Goal: Transaction & Acquisition: Subscribe to service/newsletter

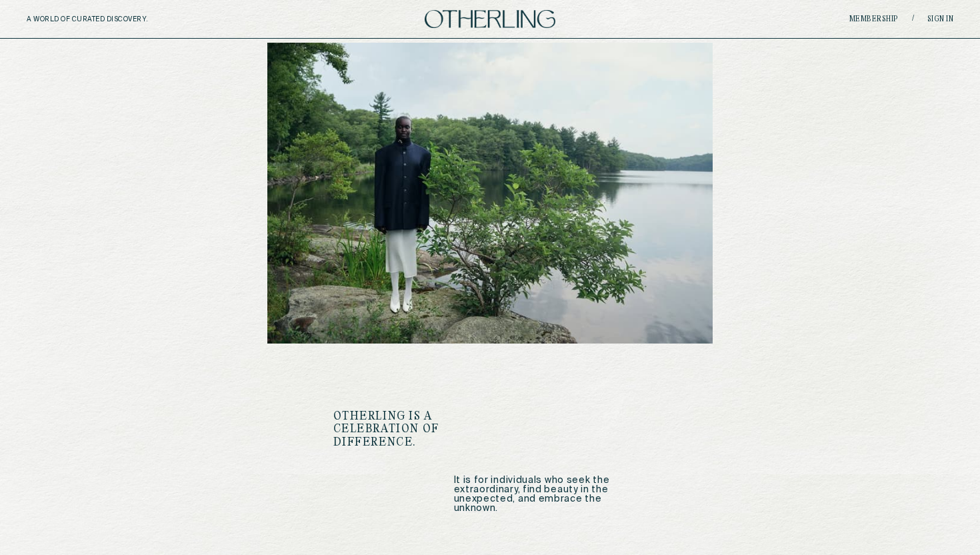
scroll to position [1600, 0]
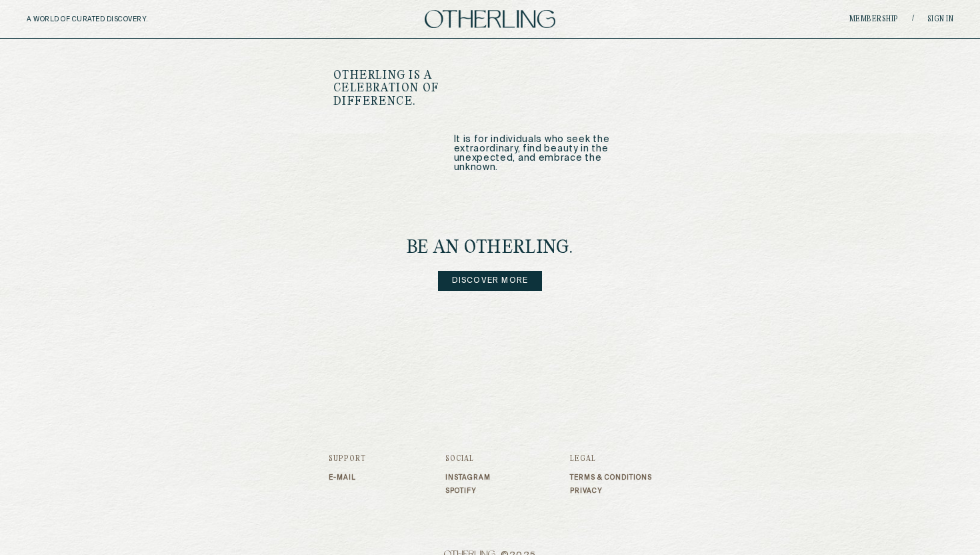
click at [458, 473] on link "Instagram" at bounding box center [467, 477] width 45 height 8
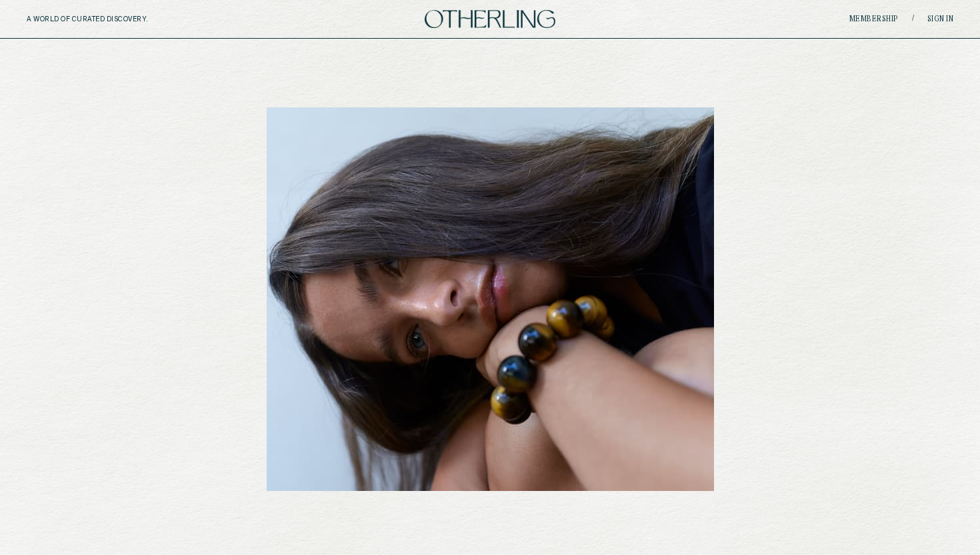
scroll to position [0, 0]
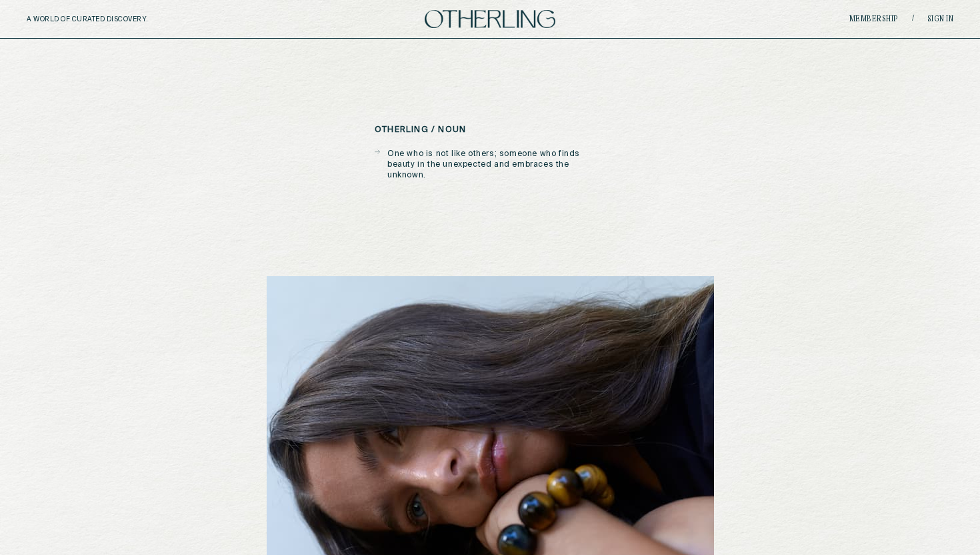
click at [444, 129] on h5 "otherling / noun" at bounding box center [420, 129] width 91 height 9
click at [444, 157] on p "One who is not like others; someone who finds beauty in the unexpected and embr…" at bounding box center [496, 165] width 218 height 32
click at [882, 9] on div "A WORLD OF CURATED DISCOVERY. Membership / Sign in" at bounding box center [490, 19] width 980 height 39
click at [882, 21] on link "Membership" at bounding box center [874, 19] width 49 height 8
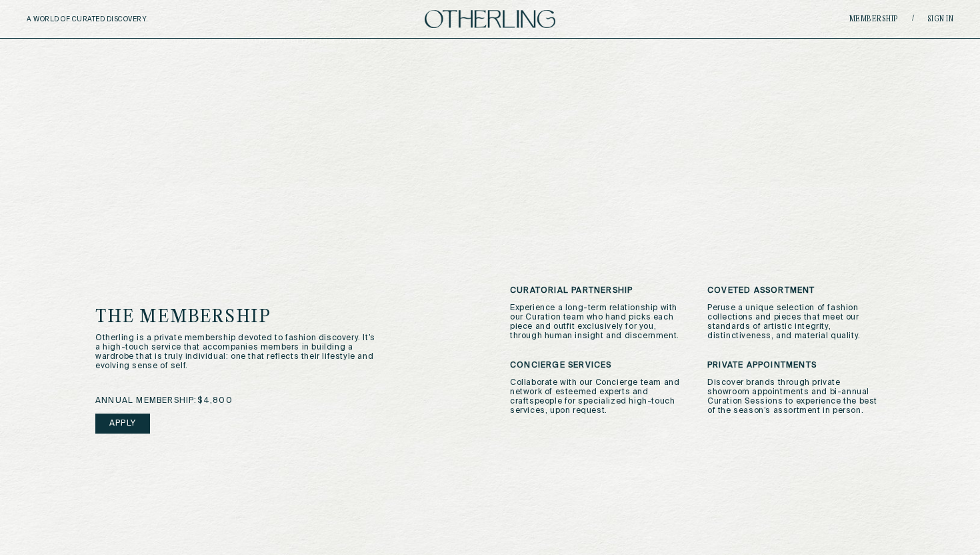
scroll to position [166, 0]
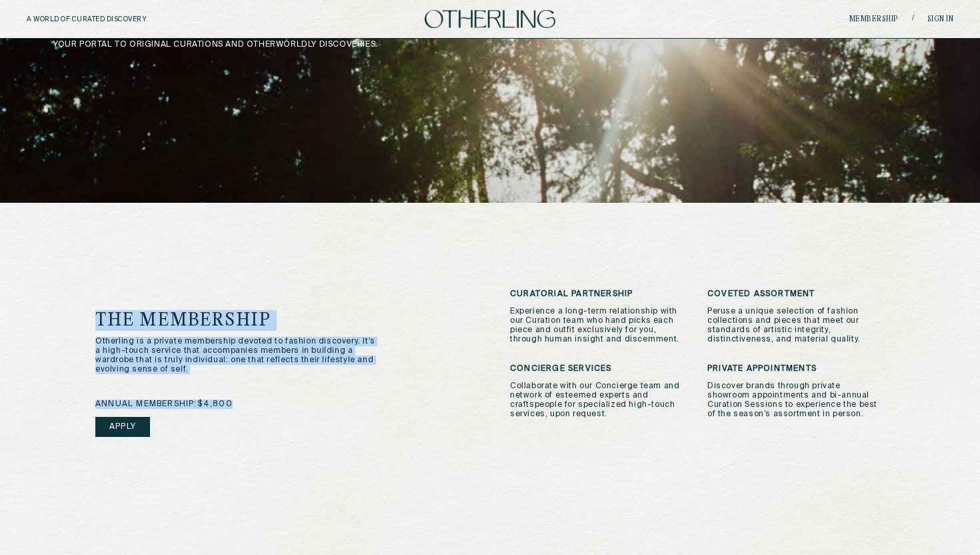
drag, startPoint x: 237, startPoint y: 401, endPoint x: 17, endPoint y: 309, distance: 237.9
click at [17, 309] on div "your portal to original curations and otherworldly discoveries. Becoming an Oth…" at bounding box center [490, 323] width 980 height 900
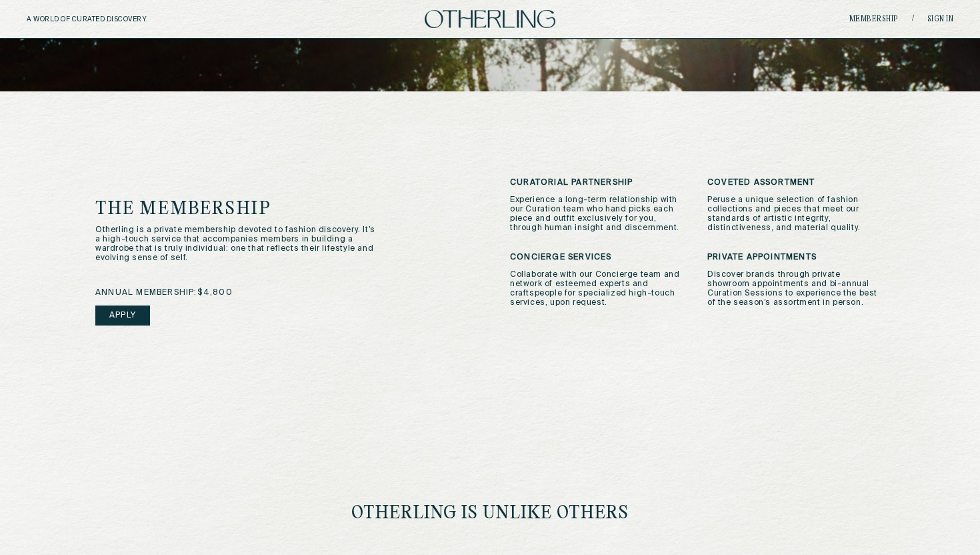
scroll to position [0, 0]
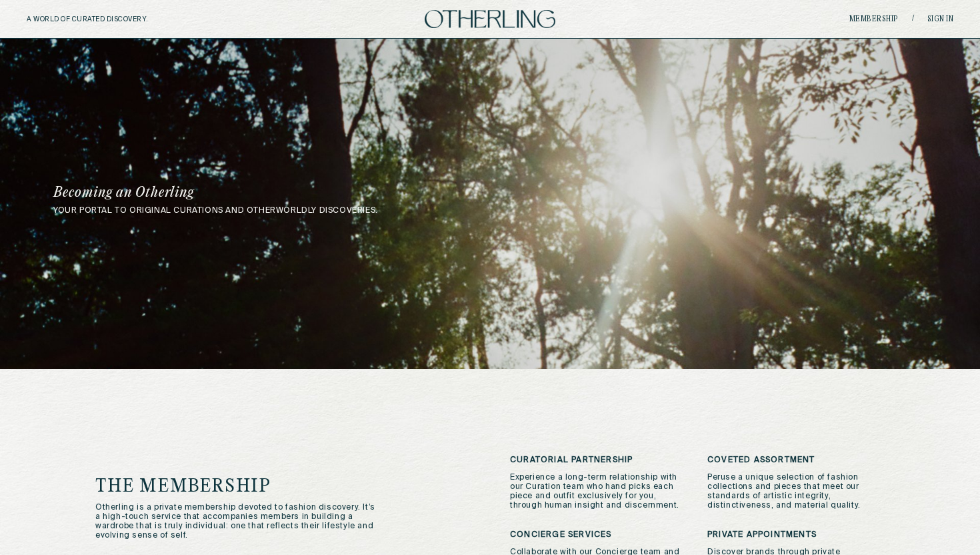
drag, startPoint x: 413, startPoint y: 323, endPoint x: 367, endPoint y: 354, distance: 55.9
click at [367, 354] on div "your portal to original curations and otherworldly discoveries. Becoming an Oth…" at bounding box center [490, 204] width 980 height 330
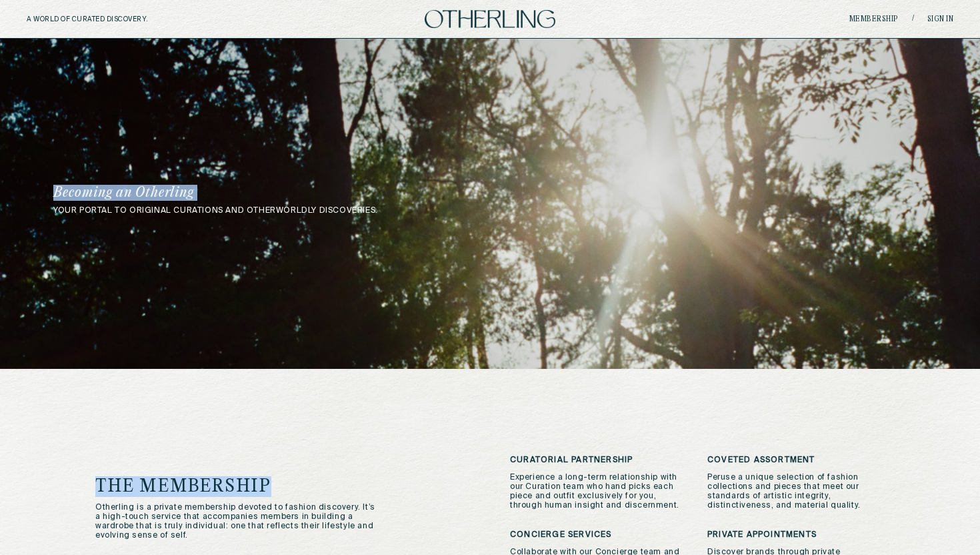
drag, startPoint x: 365, startPoint y: 343, endPoint x: 373, endPoint y: 481, distance: 138.9
click at [373, 482] on div "your portal to original curations and otherworldly discoveries. Becoming an Oth…" at bounding box center [490, 489] width 980 height 900
click at [373, 481] on h1 "The Membership" at bounding box center [260, 486] width 331 height 19
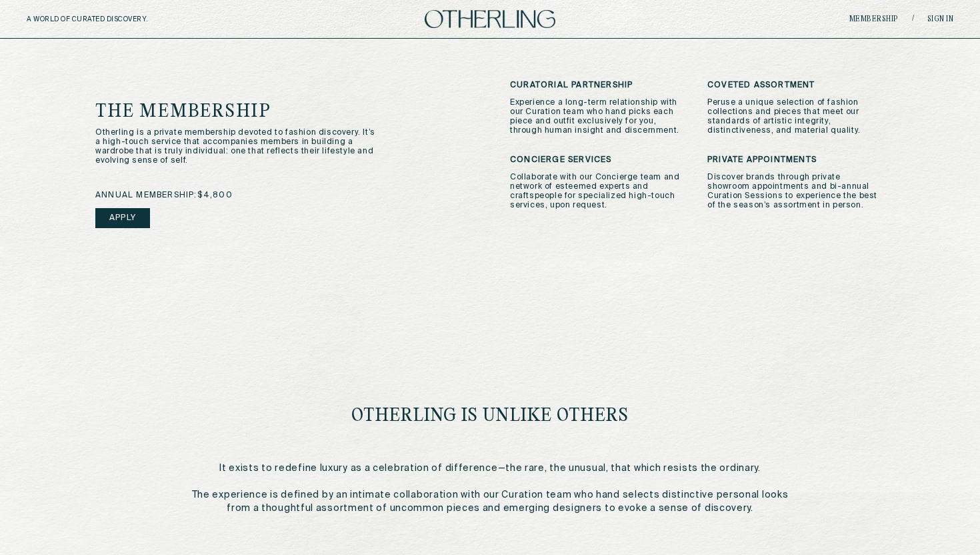
scroll to position [374, 0]
drag, startPoint x: 589, startPoint y: 160, endPoint x: 511, endPoint y: 157, distance: 78.1
click at [511, 157] on h3 "Concierge Services" at bounding box center [598, 160] width 177 height 9
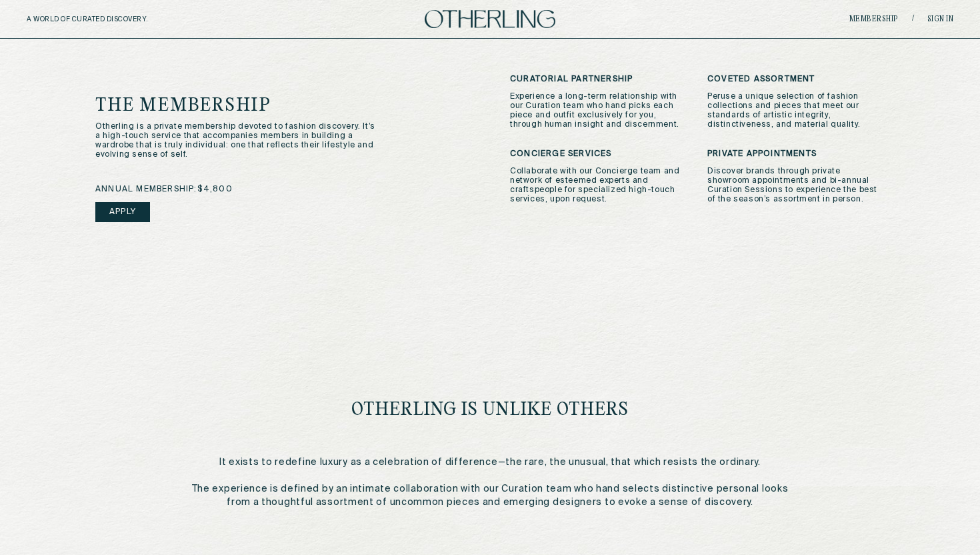
scroll to position [0, 0]
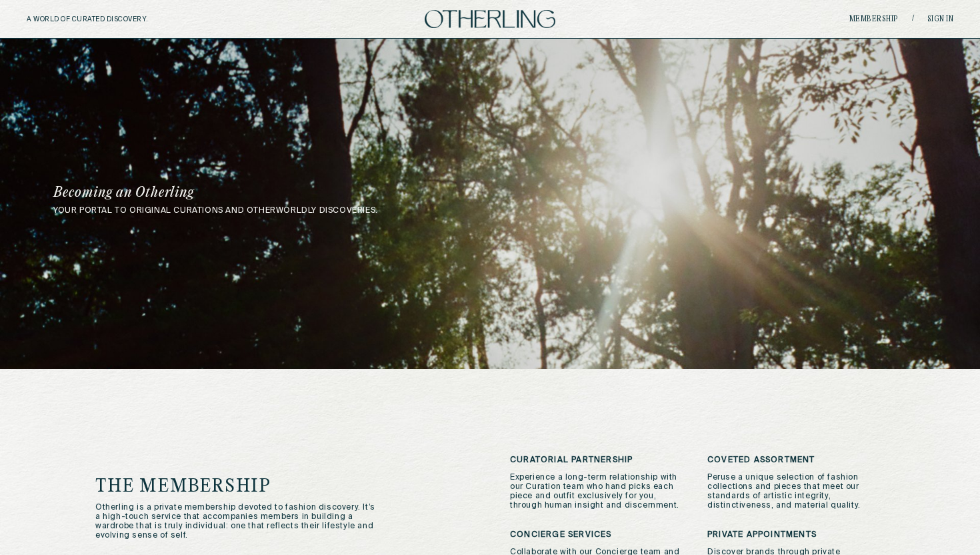
click at [473, 19] on img at bounding box center [490, 19] width 131 height 18
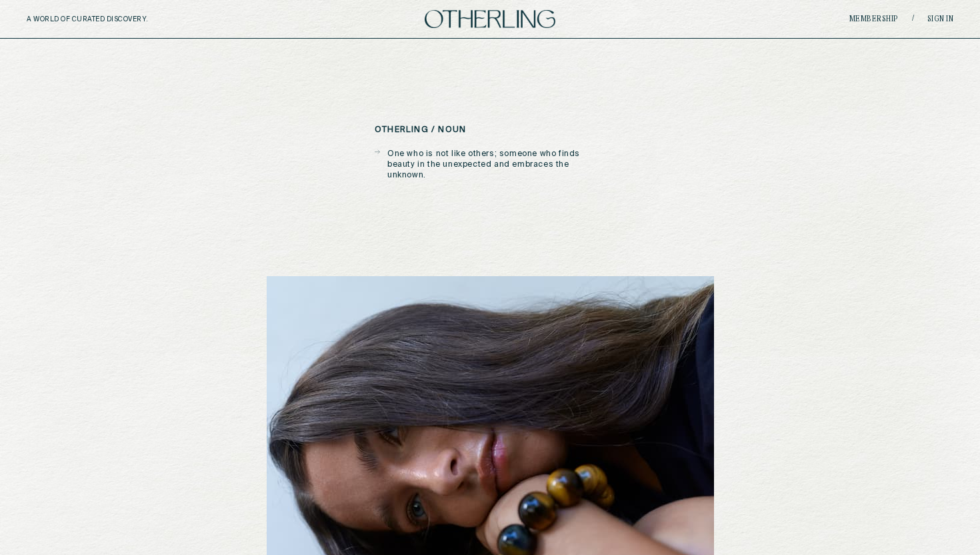
scroll to position [316, 0]
